Goal: Find specific page/section: Find specific page/section

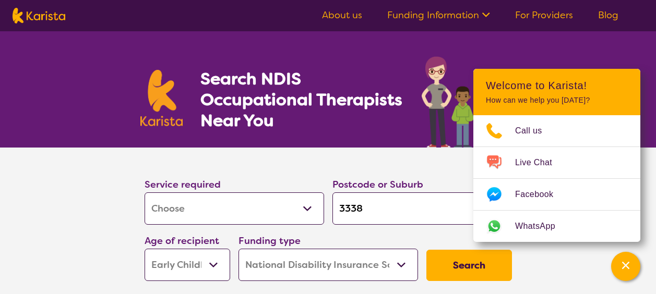
select select "[MEDICAL_DATA]"
select select "EC"
select select "NDIS"
select select "[MEDICAL_DATA]"
select select "EC"
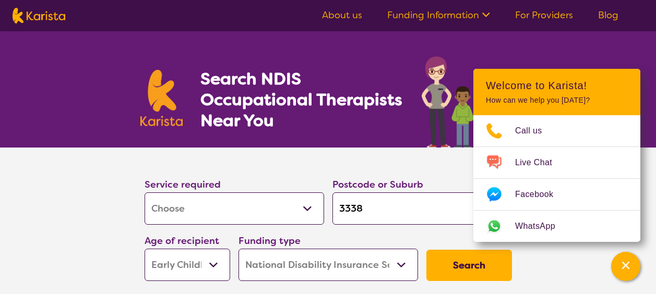
select select "NDIS"
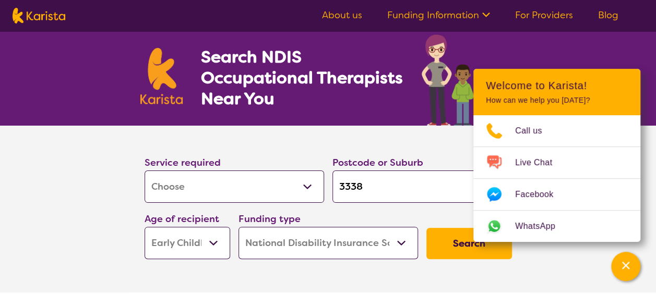
scroll to position [52, 0]
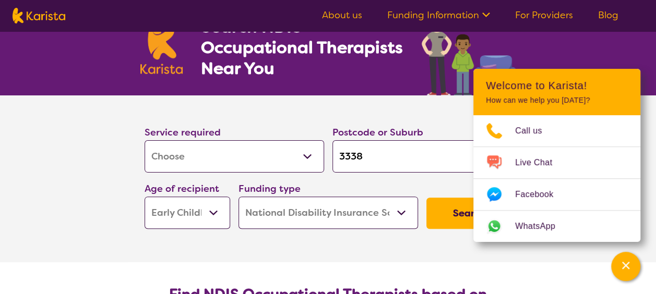
click at [376, 153] on input "3338" at bounding box center [422, 156] width 180 height 32
type input "333"
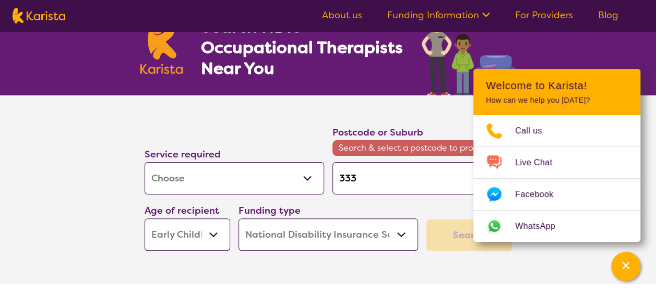
type input "33"
type input "3"
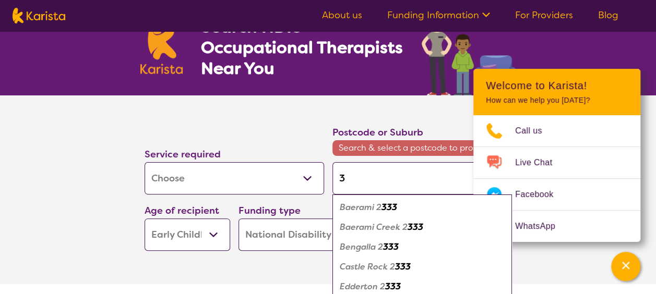
type input "30"
type input "302"
type input "3029"
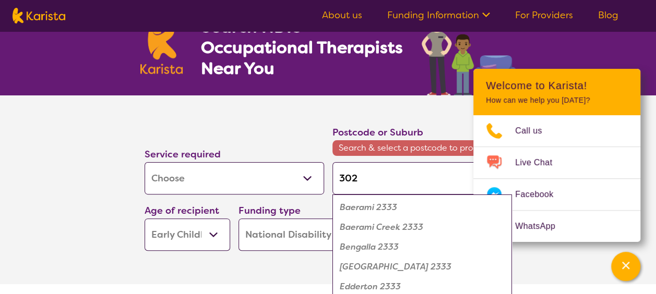
type input "3029"
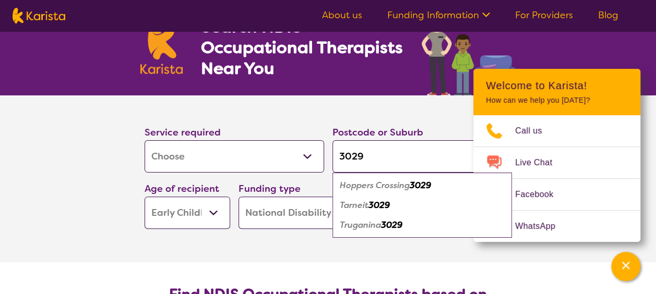
type input "3029"
